Goal: Information Seeking & Learning: Learn about a topic

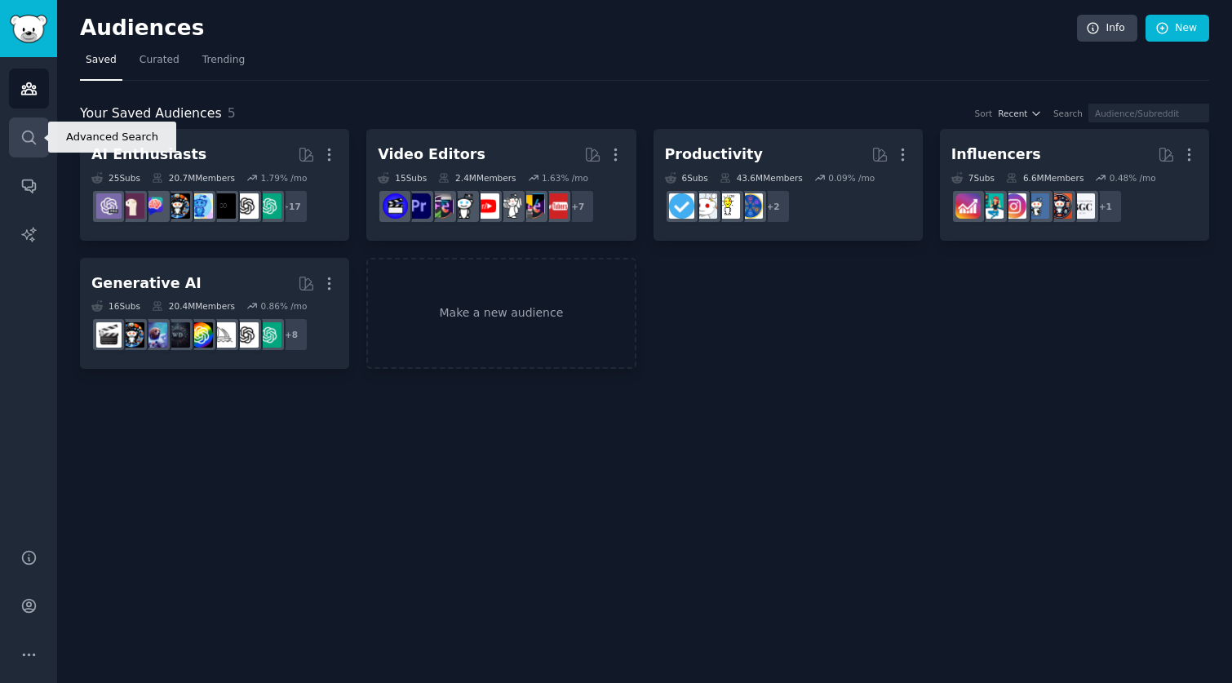
click at [14, 130] on link "Search" at bounding box center [29, 137] width 40 height 40
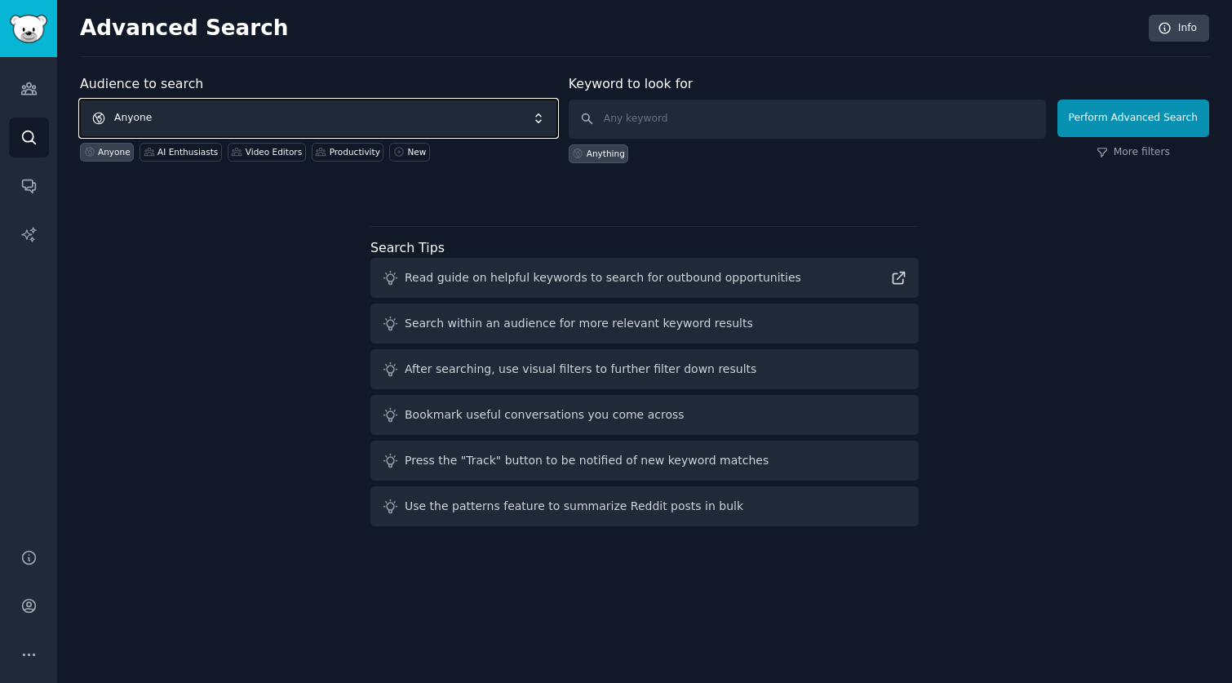
click at [178, 116] on span "Anyone" at bounding box center [318, 118] width 477 height 38
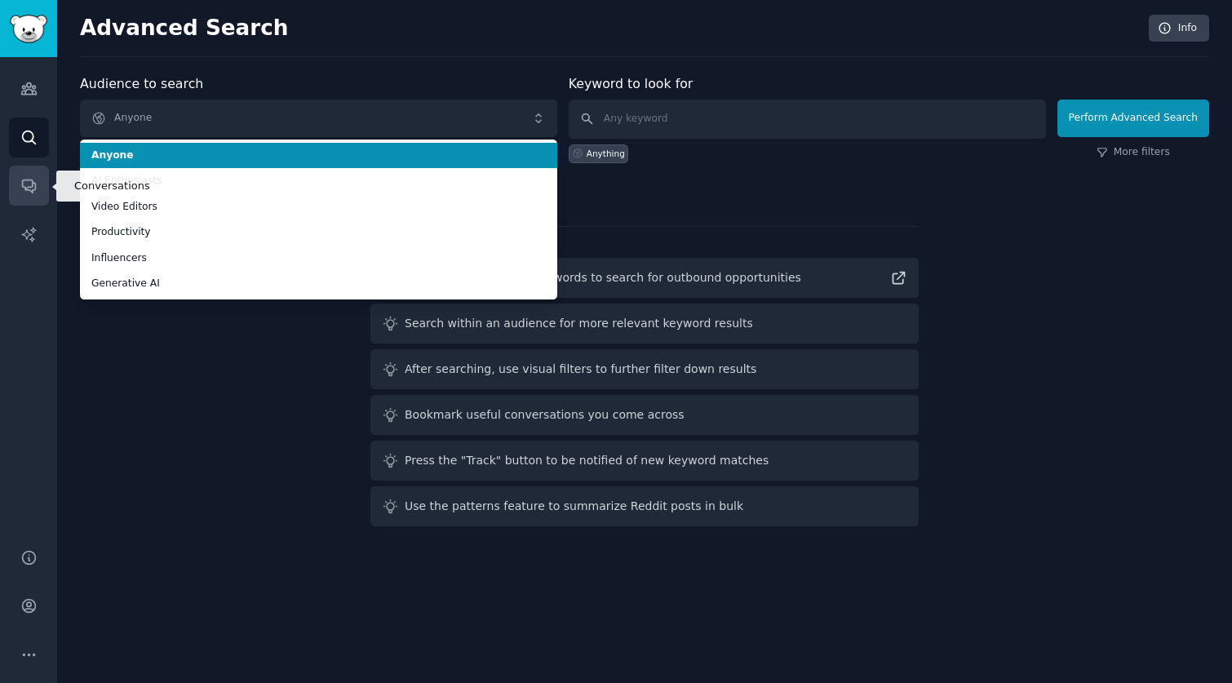
click at [17, 184] on link "Conversations" at bounding box center [29, 186] width 40 height 40
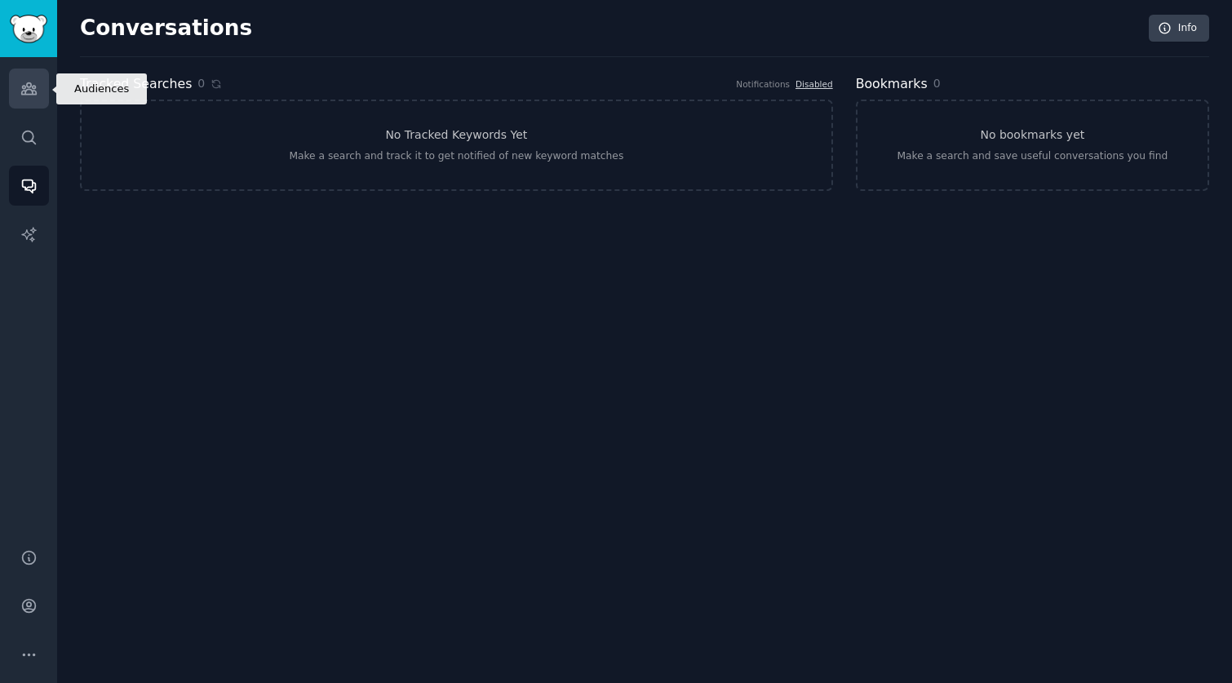
click at [20, 94] on icon "Sidebar" at bounding box center [28, 88] width 17 height 17
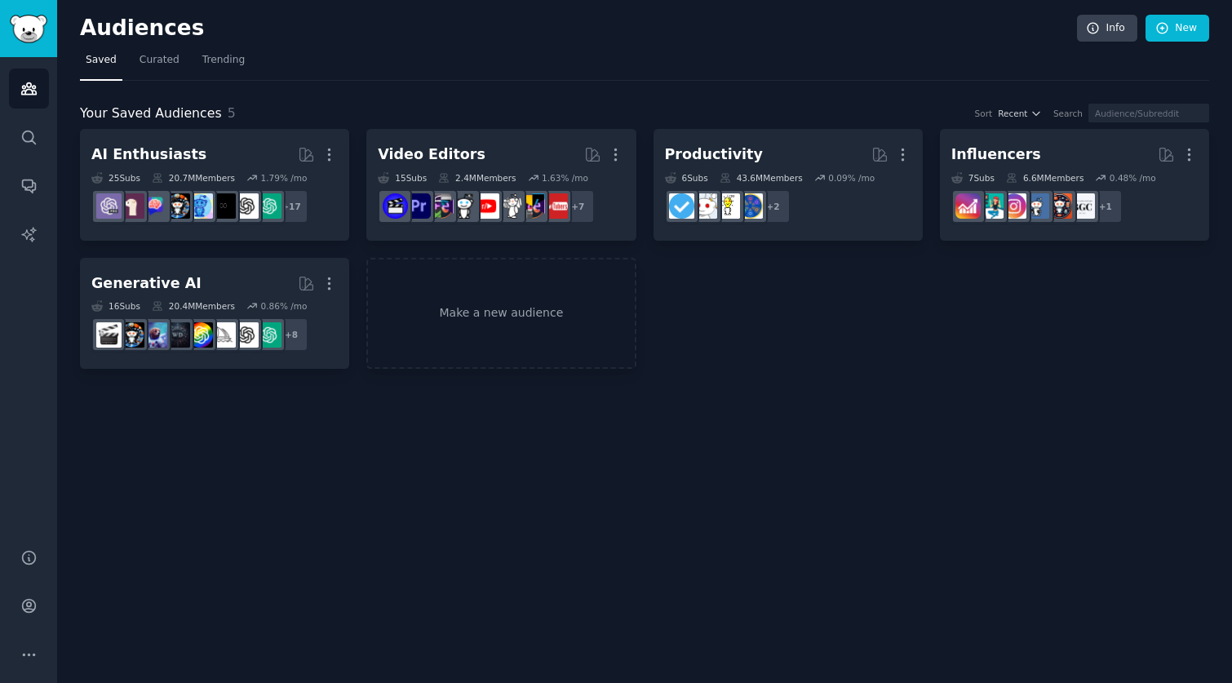
click at [254, 55] on nav "Saved Curated Trending" at bounding box center [644, 63] width 1129 height 33
click at [228, 58] on span "Trending" at bounding box center [223, 60] width 42 height 15
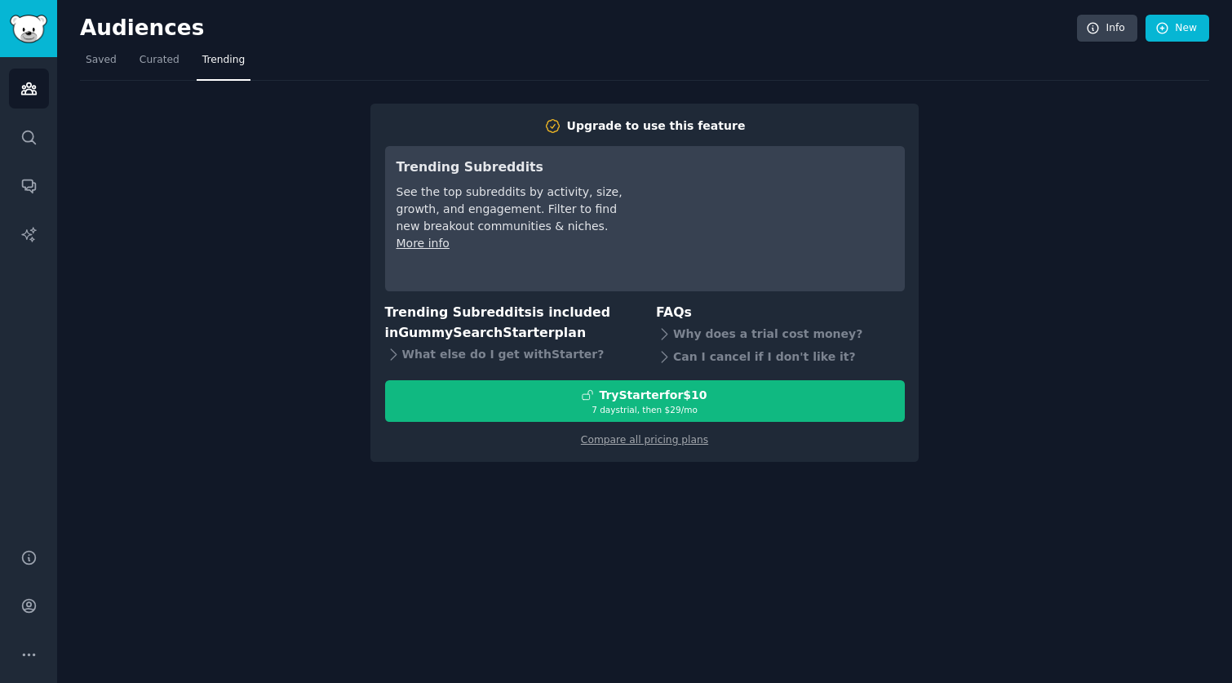
click at [213, 59] on span "Trending" at bounding box center [223, 60] width 42 height 15
click at [154, 60] on span "Curated" at bounding box center [159, 60] width 40 height 15
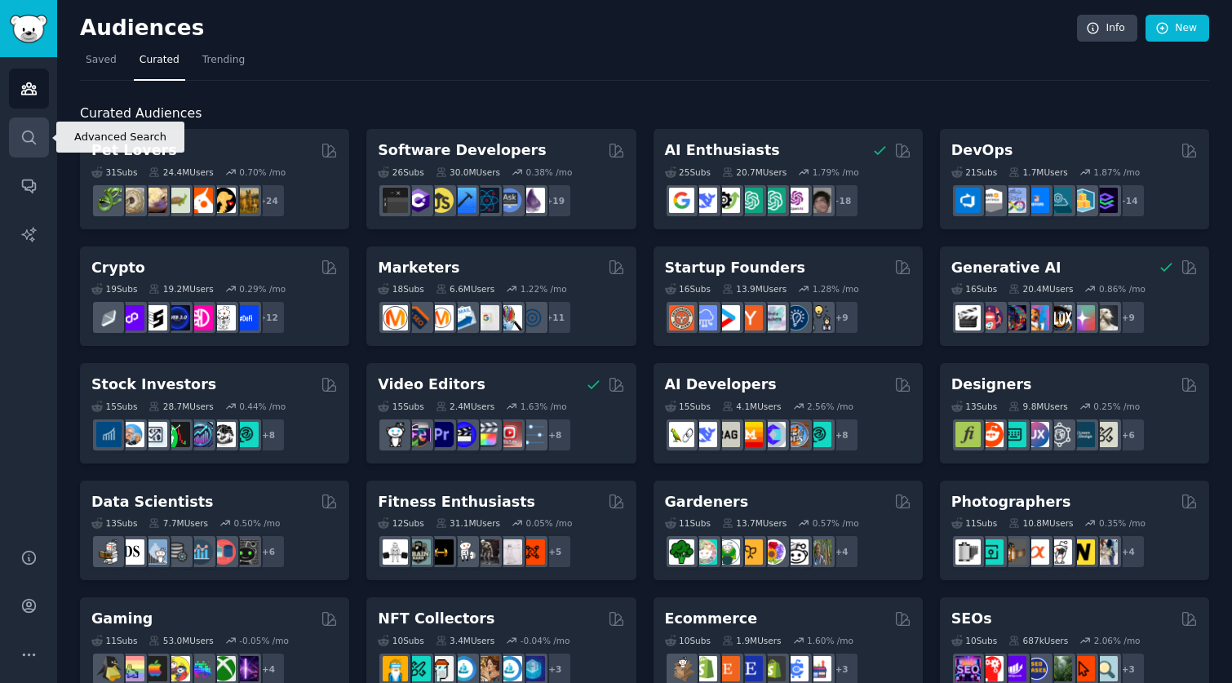
click at [33, 139] on icon "Sidebar" at bounding box center [28, 137] width 17 height 17
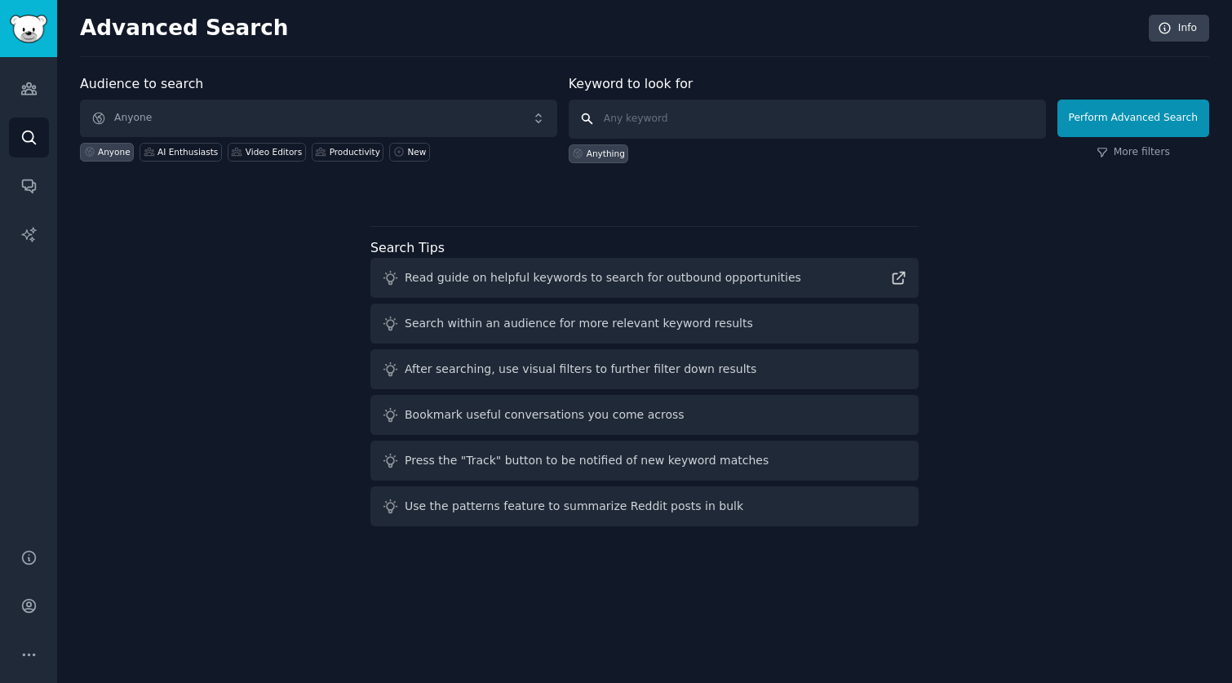
click at [617, 109] on input "text" at bounding box center [806, 118] width 477 height 39
type input "fashion"
click button "Perform Advanced Search" at bounding box center [1133, 118] width 152 height 38
